Goal: Transaction & Acquisition: Purchase product/service

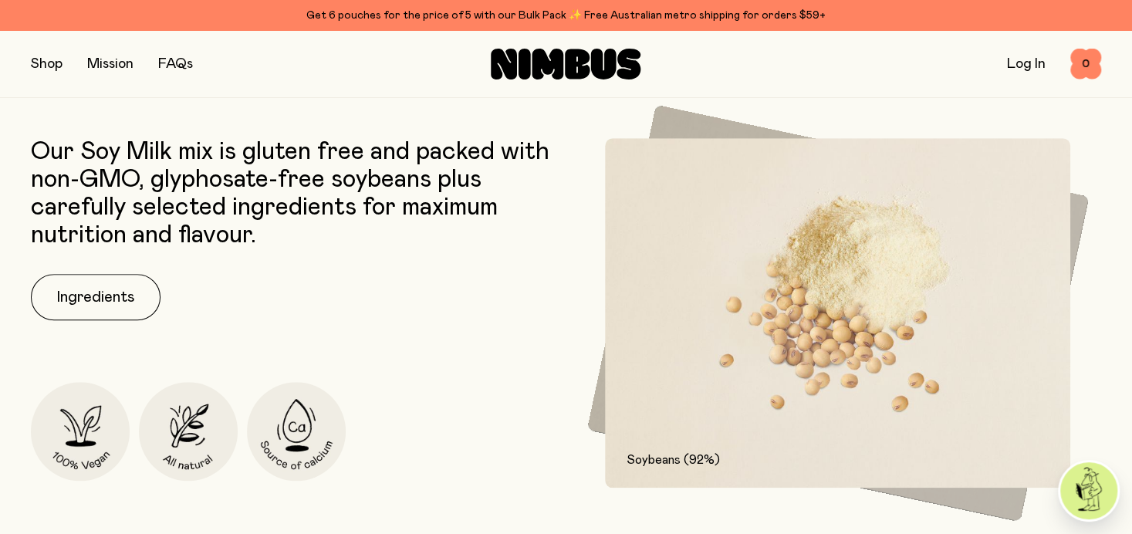
scroll to position [694, 0]
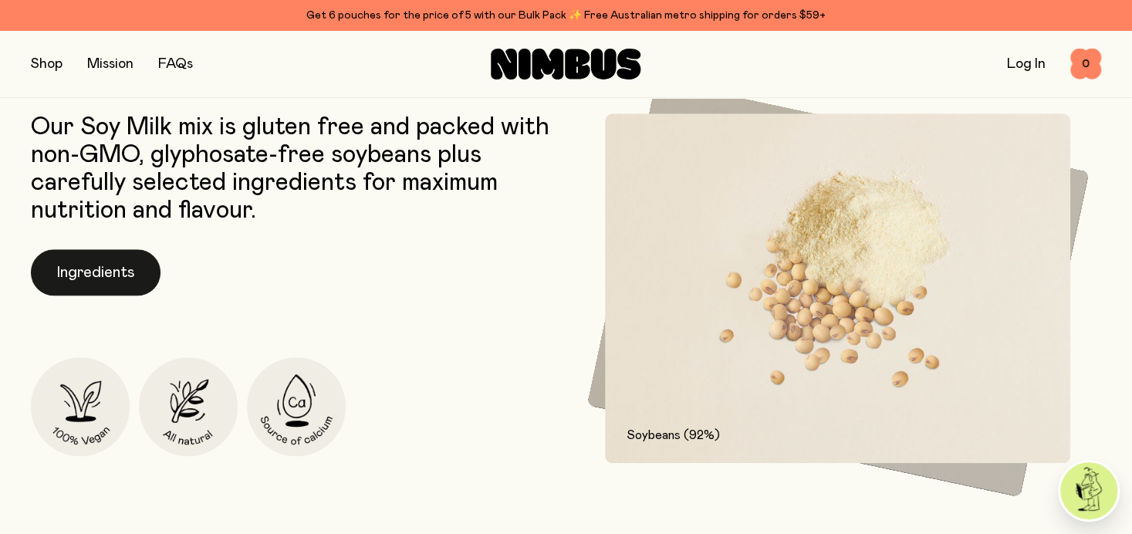
click at [130, 268] on button "Ingredients" at bounding box center [96, 272] width 130 height 46
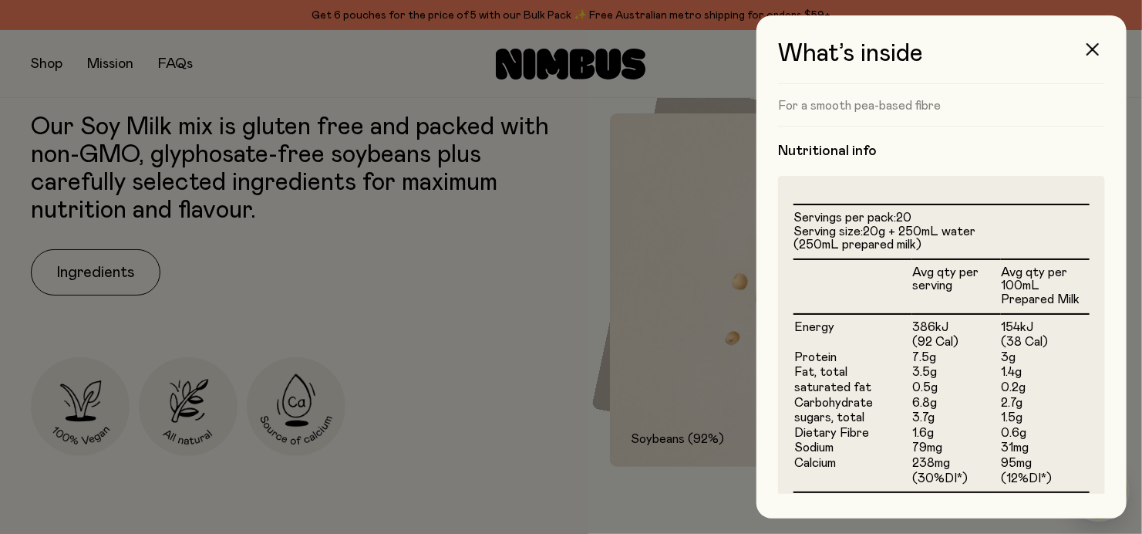
scroll to position [386, 0]
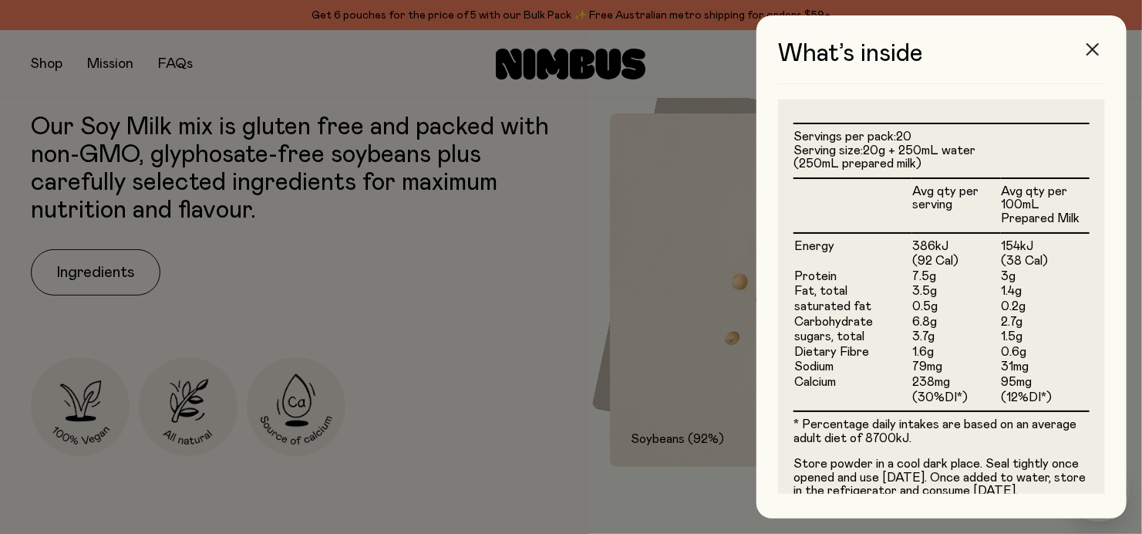
click at [1087, 51] on button "button" at bounding box center [1093, 49] width 37 height 37
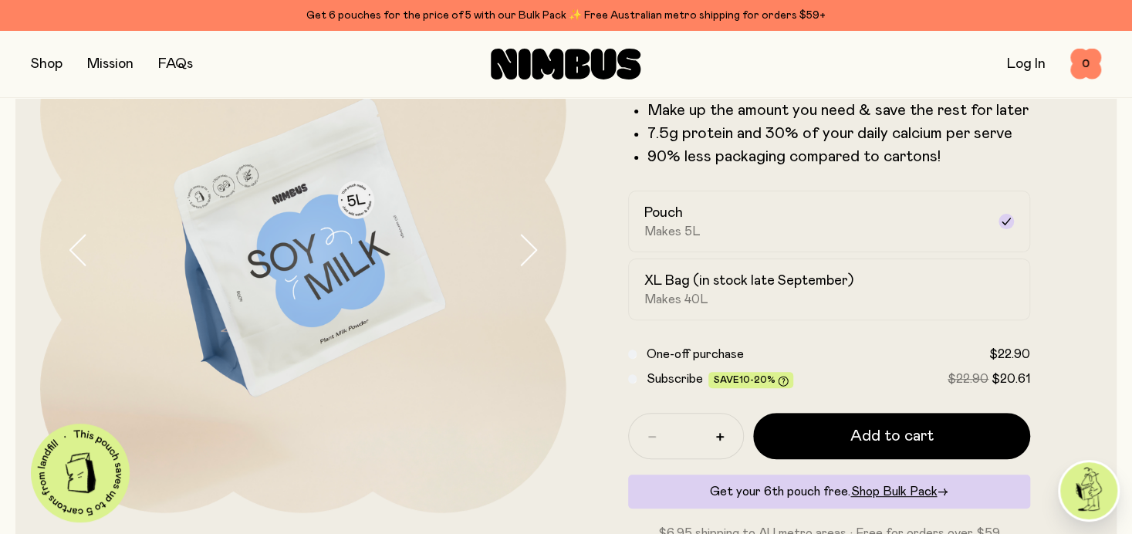
scroll to position [231, 0]
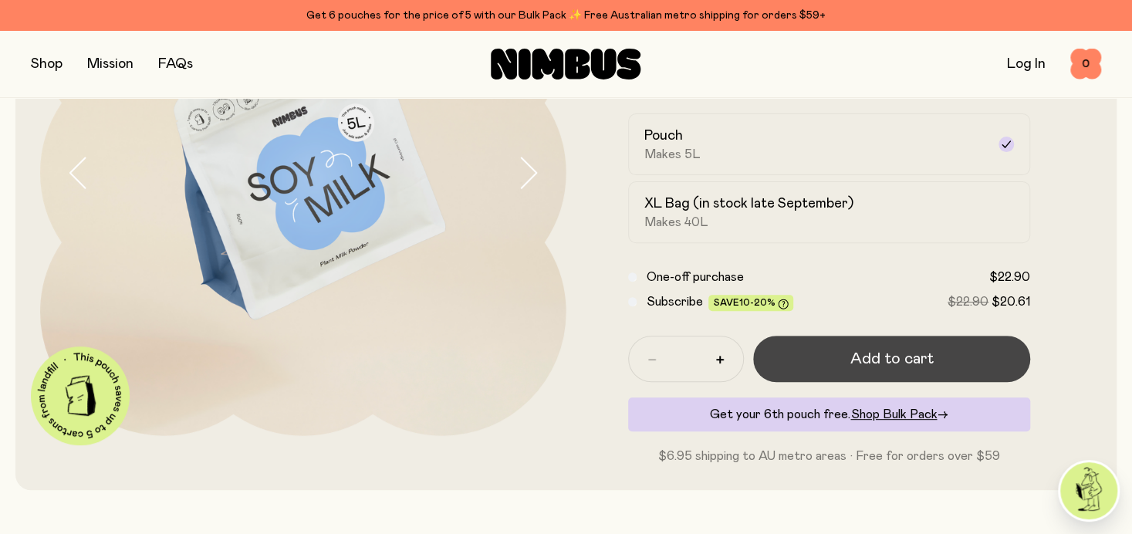
click at [864, 356] on span "Add to cart" at bounding box center [890, 359] width 83 height 22
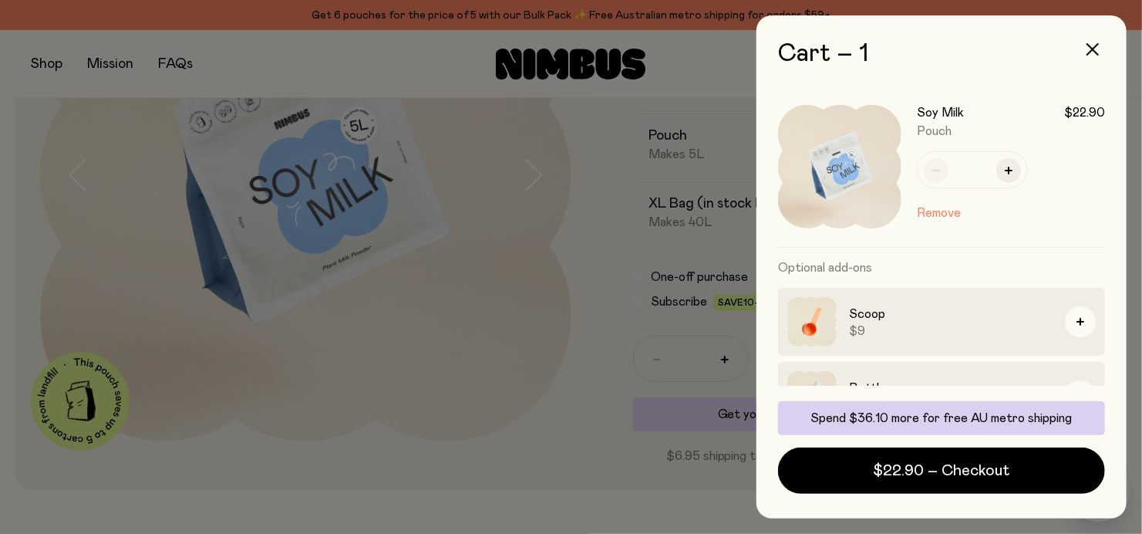
scroll to position [116, 0]
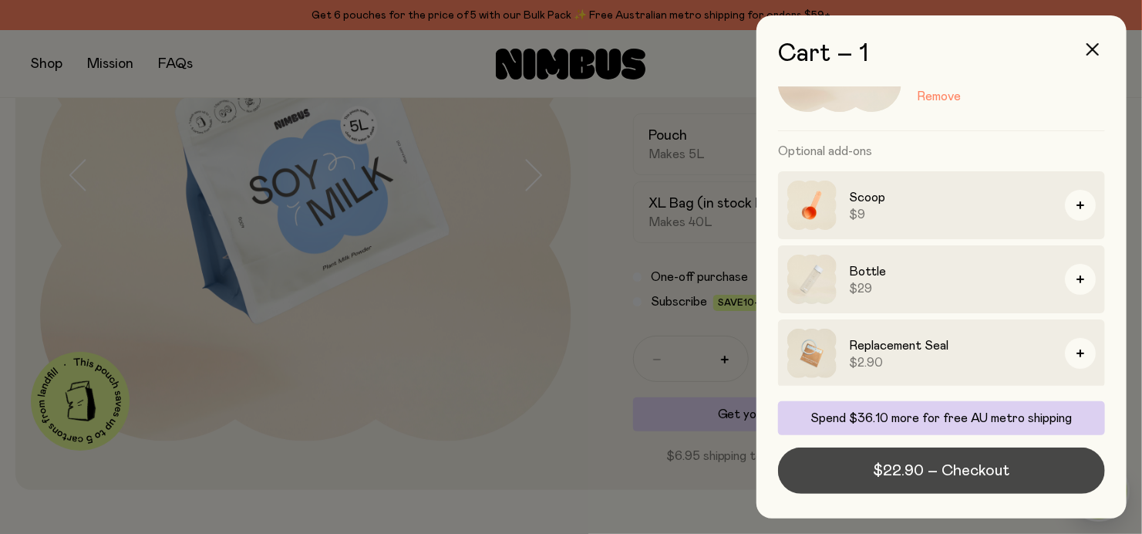
click at [899, 462] on span "$22.90 – Checkout" at bounding box center [942, 471] width 137 height 22
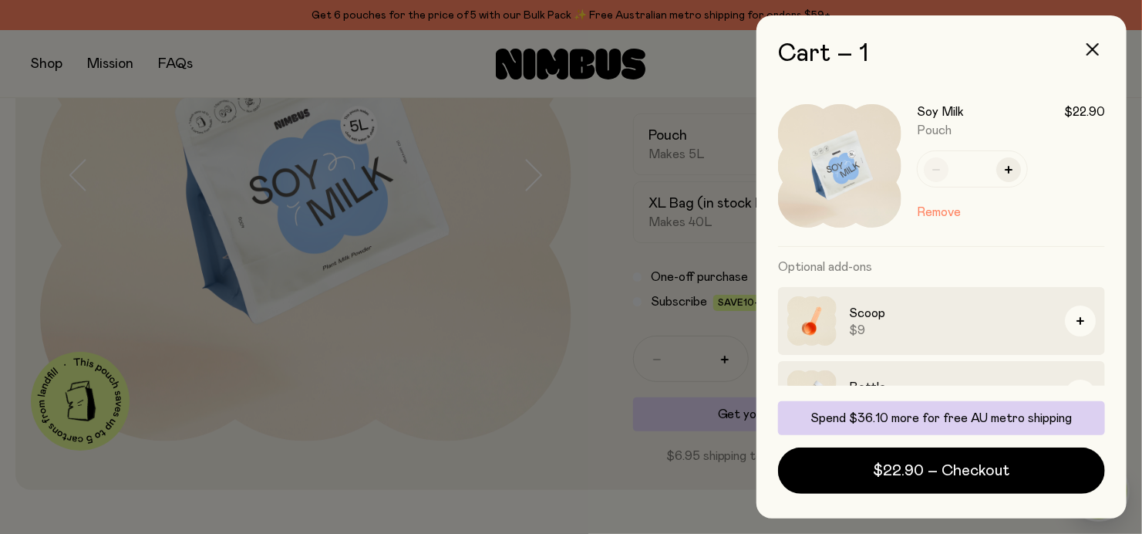
scroll to position [0, 0]
click at [1007, 170] on icon "button" at bounding box center [1009, 171] width 8 height 8
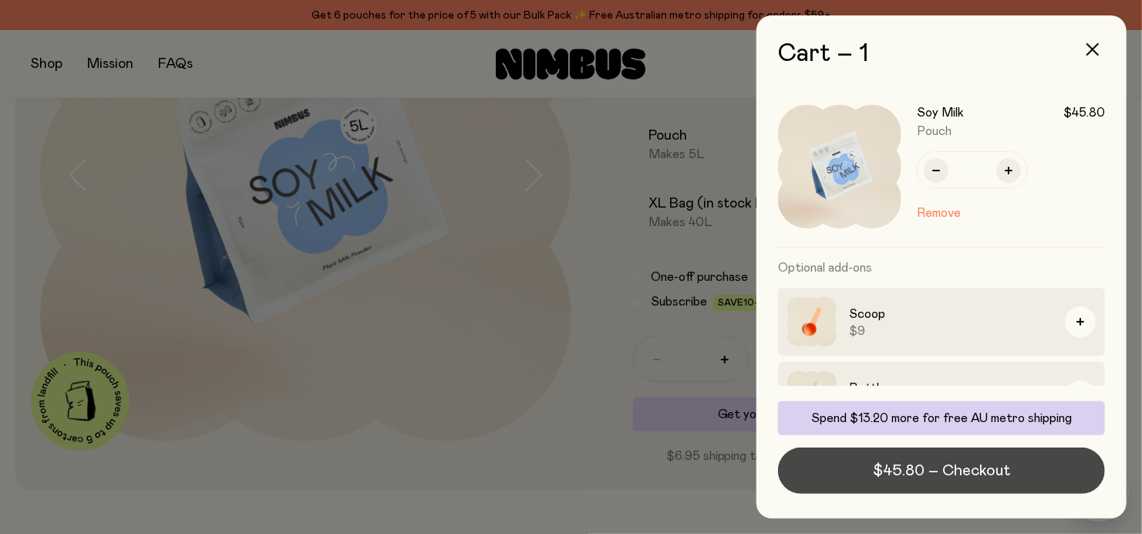
click at [929, 475] on span "$45.80 – Checkout" at bounding box center [941, 471] width 137 height 22
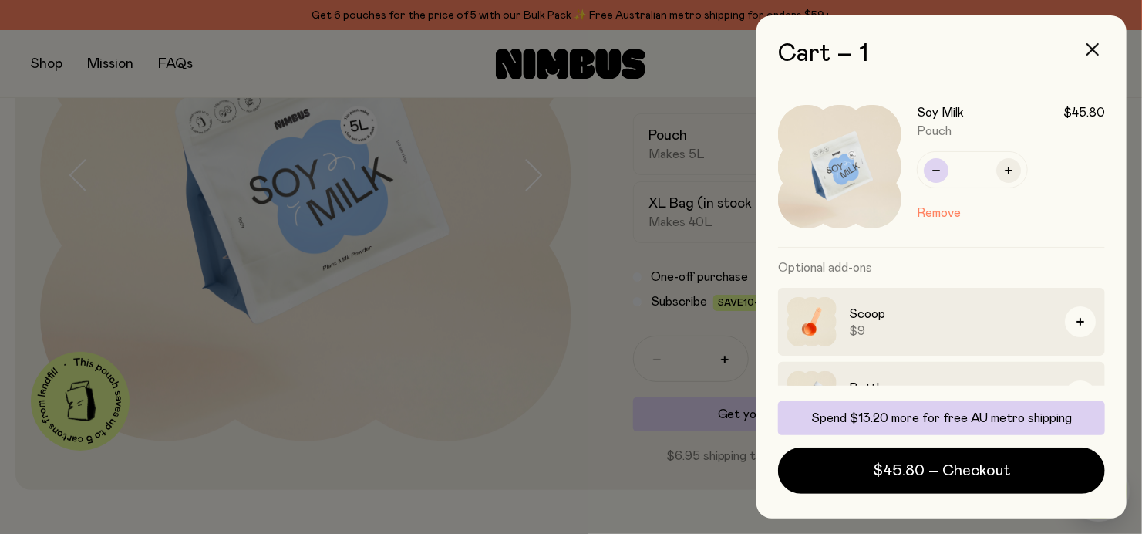
click at [941, 170] on button "button" at bounding box center [936, 170] width 25 height 25
type input "*"
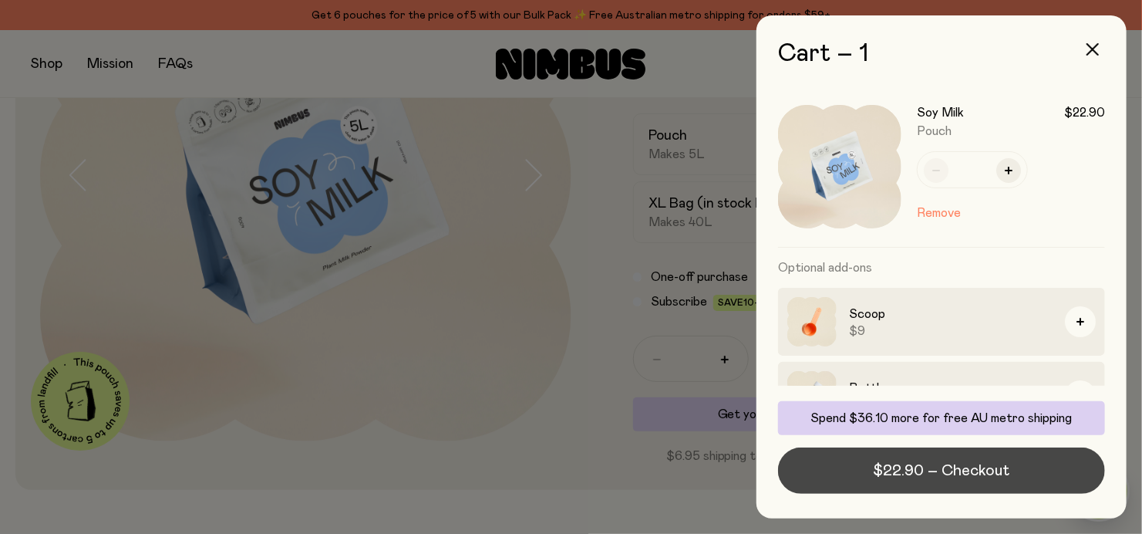
click at [957, 470] on span "$22.90 – Checkout" at bounding box center [942, 471] width 137 height 22
